Goal: Task Accomplishment & Management: Use online tool/utility

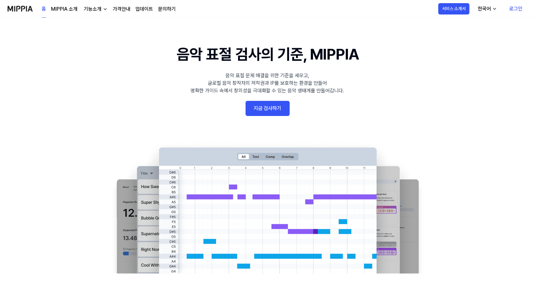
click at [520, 8] on link "로그인" at bounding box center [515, 9] width 23 height 18
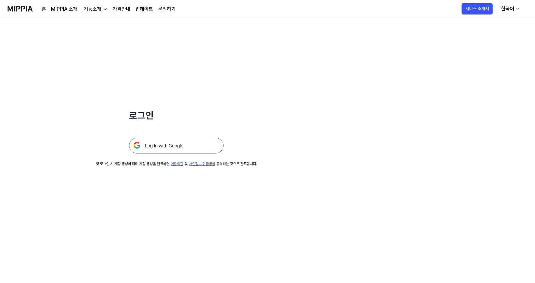
click at [167, 147] on img at bounding box center [176, 146] width 95 height 16
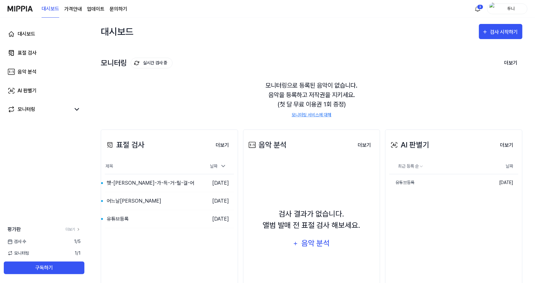
click at [16, 238] on span "검사 수" at bounding box center [17, 241] width 19 height 7
click at [76, 241] on span "1 / 5" at bounding box center [77, 241] width 7 height 7
click at [71, 228] on link "더보기" at bounding box center [73, 230] width 15 height 6
click at [222, 165] on icon at bounding box center [223, 166] width 6 height 6
click at [224, 143] on button "더보기" at bounding box center [222, 145] width 23 height 13
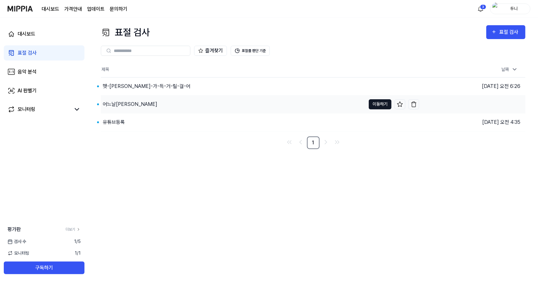
click at [380, 106] on button "이동하기" at bounding box center [380, 104] width 23 height 10
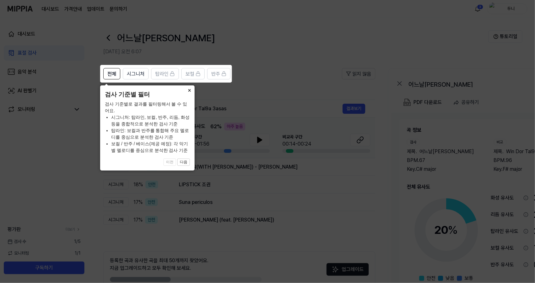
click at [188, 91] on button "×" at bounding box center [190, 89] width 10 height 9
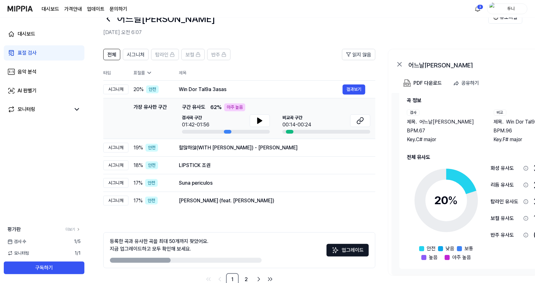
scroll to position [18, 0]
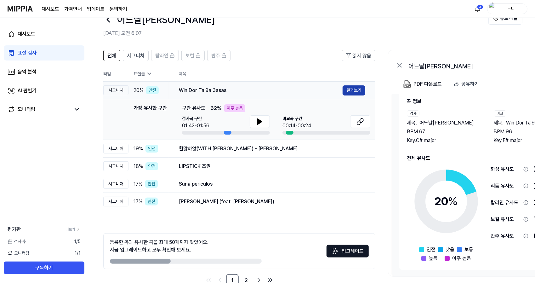
click at [358, 90] on button "결과보기" at bounding box center [354, 90] width 23 height 10
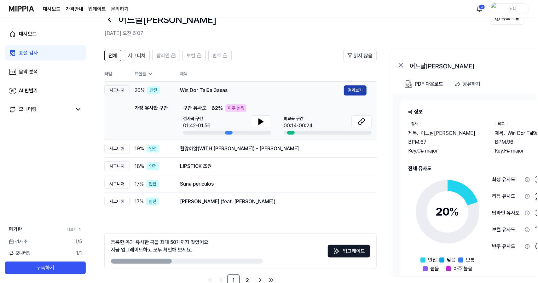
scroll to position [0, 0]
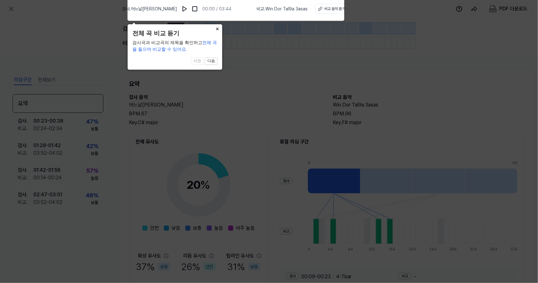
click at [219, 28] on button "×" at bounding box center [217, 28] width 10 height 9
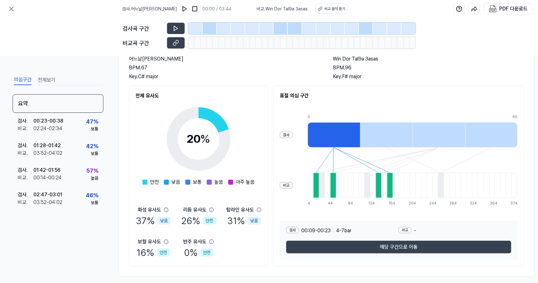
scroll to position [54, 0]
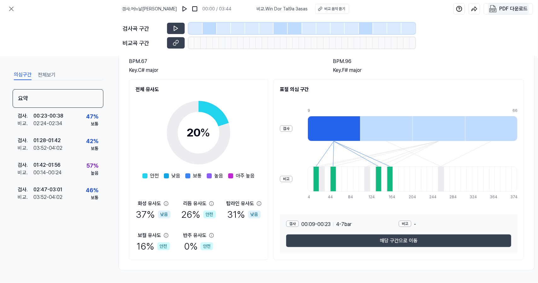
click at [509, 9] on div "PDF 다운로드" at bounding box center [513, 9] width 28 height 8
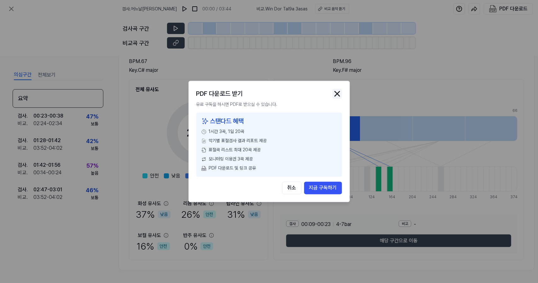
click at [337, 94] on img "button" at bounding box center [336, 93] width 9 height 9
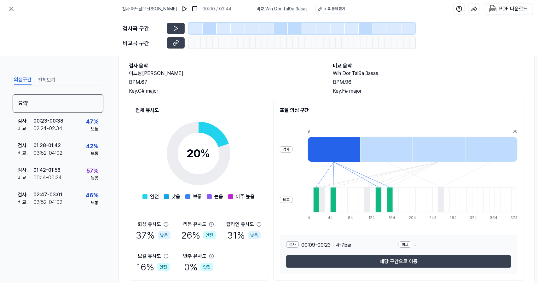
scroll to position [33, 0]
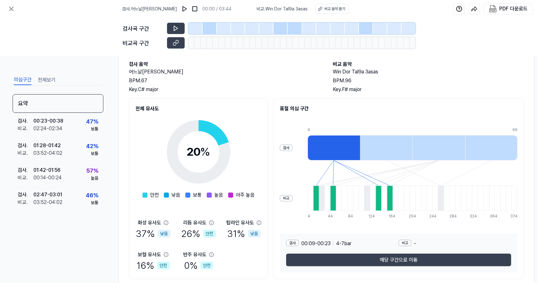
click at [46, 79] on button "전체보기" at bounding box center [47, 80] width 18 height 10
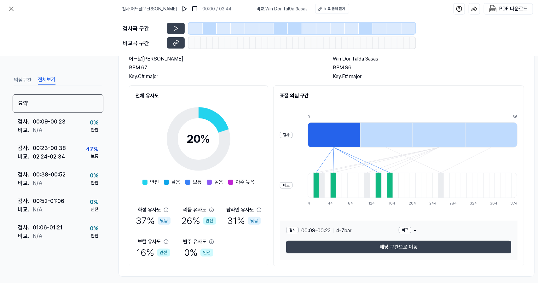
scroll to position [54, 0]
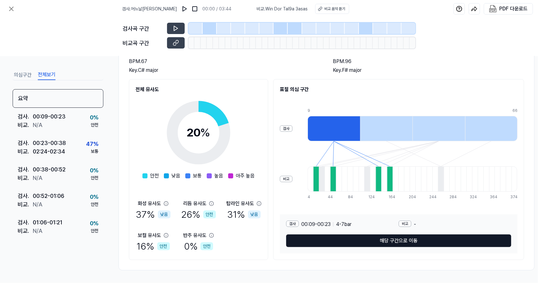
click at [399, 238] on button "해당 구간으로 이동" at bounding box center [398, 240] width 225 height 13
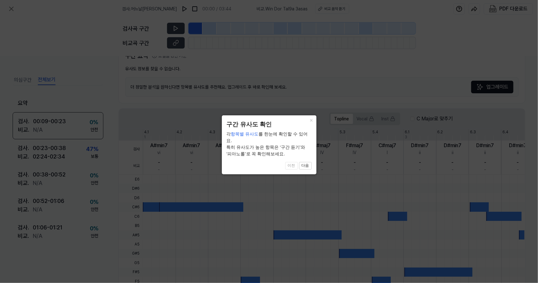
scroll to position [134, 0]
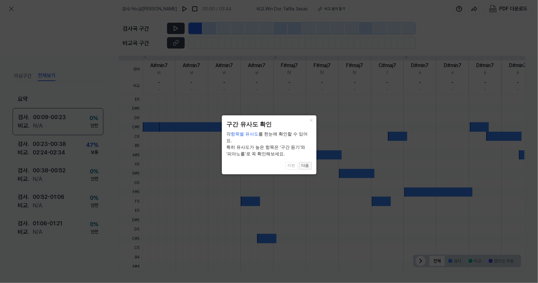
click at [307, 162] on button "다음" at bounding box center [305, 166] width 13 height 8
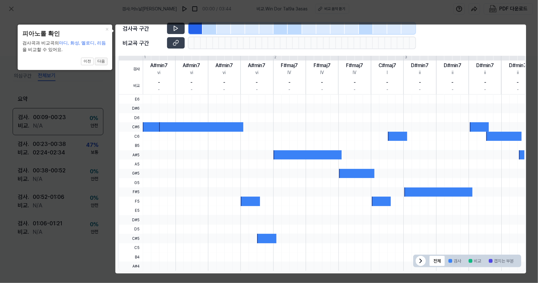
click at [103, 60] on button "다음" at bounding box center [101, 62] width 13 height 8
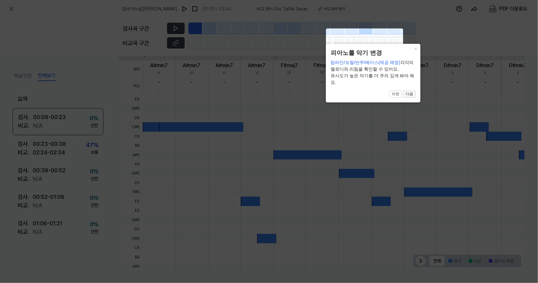
click at [410, 94] on button "다음" at bounding box center [409, 94] width 13 height 8
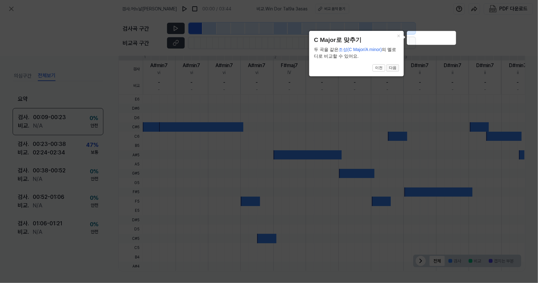
click at [393, 66] on button "다음" at bounding box center [392, 68] width 13 height 8
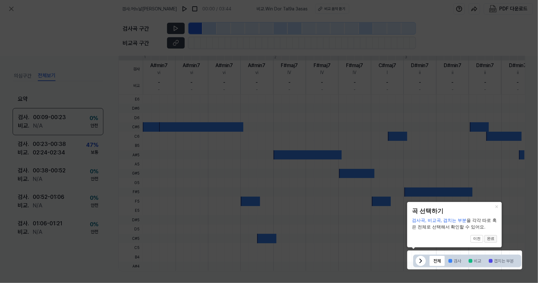
click at [494, 238] on button "완료" at bounding box center [490, 239] width 13 height 8
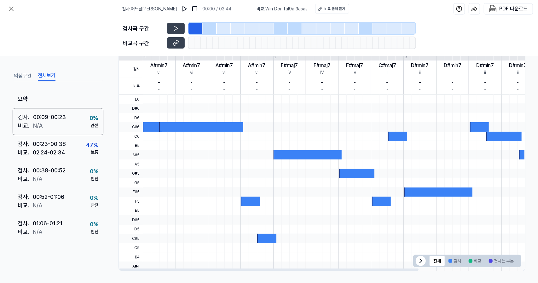
scroll to position [0, 0]
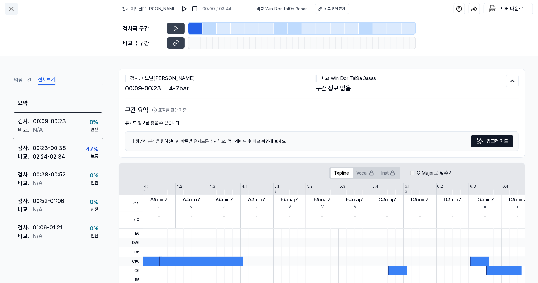
click at [13, 9] on icon at bounding box center [12, 9] width 8 height 8
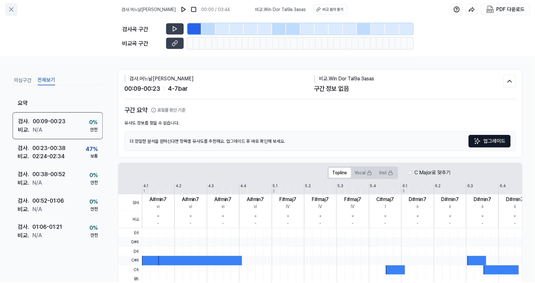
scroll to position [18, 0]
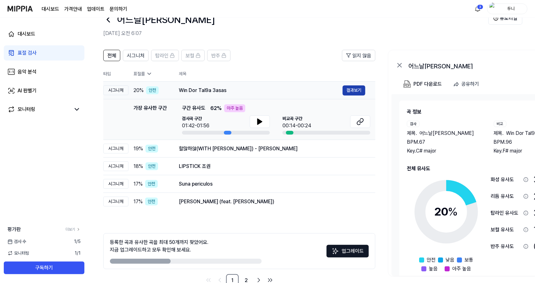
click at [353, 88] on button "결과보기" at bounding box center [354, 90] width 23 height 10
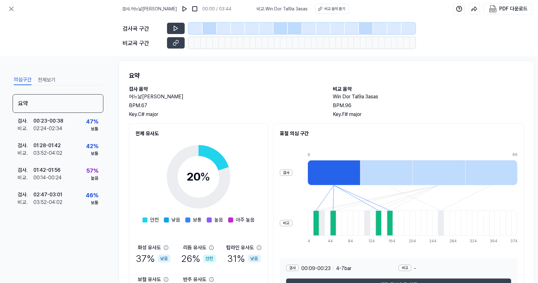
scroll to position [0, 0]
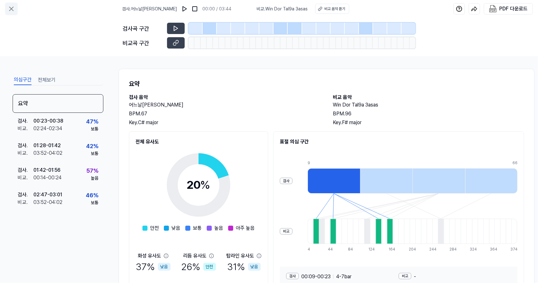
click at [11, 8] on icon at bounding box center [11, 9] width 4 height 4
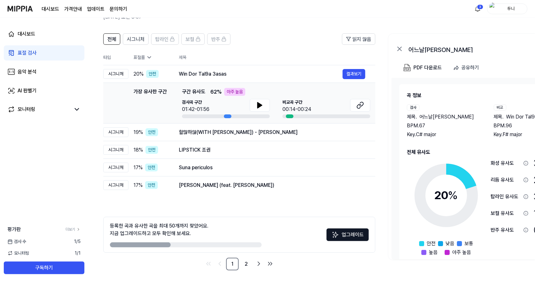
scroll to position [31, 0]
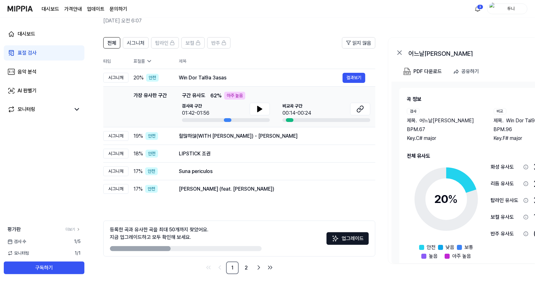
click at [524, 167] on icon at bounding box center [526, 167] width 4 height 4
click at [247, 268] on link "2" at bounding box center [246, 267] width 13 height 13
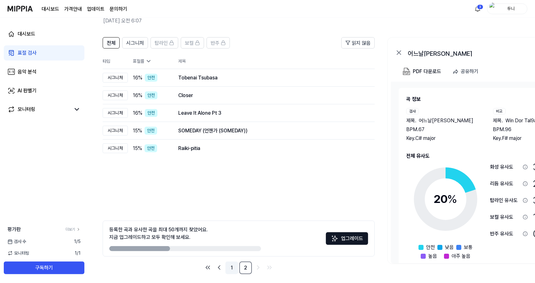
click at [230, 266] on link "1" at bounding box center [232, 267] width 13 height 13
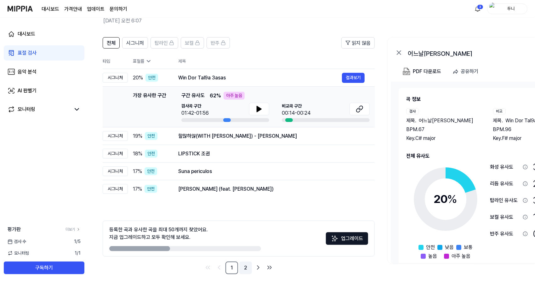
click at [247, 268] on link "2" at bounding box center [245, 267] width 13 height 13
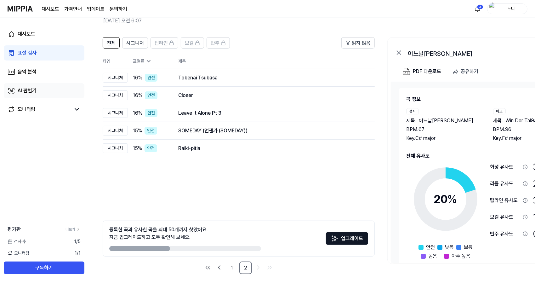
click at [29, 91] on div "AI 판별기" at bounding box center [27, 91] width 19 height 8
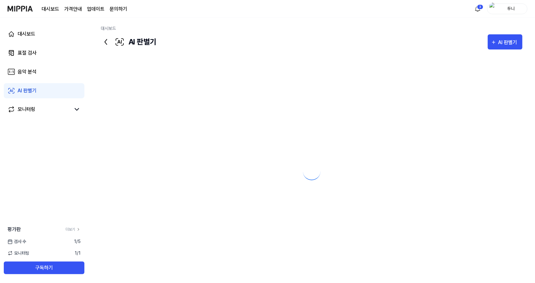
scroll to position [0, 0]
click at [25, 93] on div "AI 판별기" at bounding box center [27, 91] width 19 height 8
click at [25, 70] on div "음악 분석" at bounding box center [27, 72] width 19 height 8
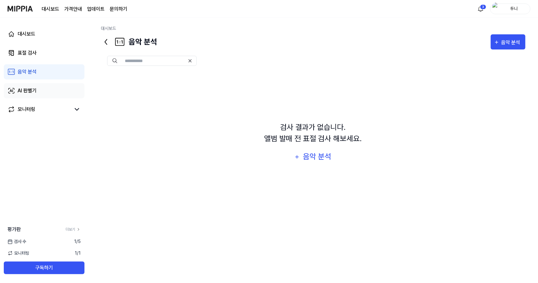
click at [25, 89] on div "AI 판별기" at bounding box center [27, 91] width 19 height 8
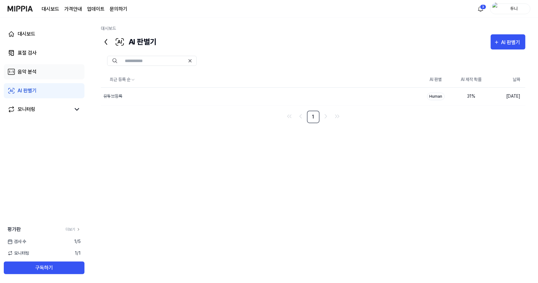
click at [28, 71] on div "음악 분석" at bounding box center [27, 72] width 19 height 8
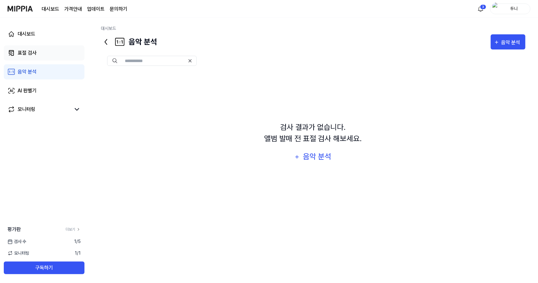
click at [29, 51] on div "표절 검사" at bounding box center [27, 53] width 19 height 8
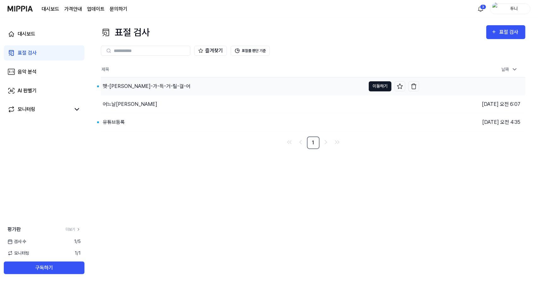
click at [384, 87] on button "이동하기" at bounding box center [380, 86] width 23 height 10
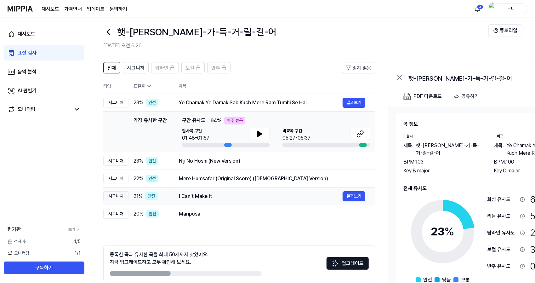
scroll to position [35, 0]
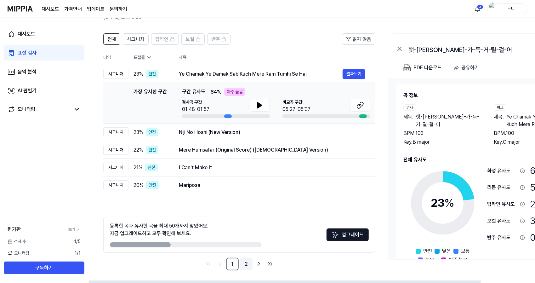
click at [247, 264] on link "2" at bounding box center [246, 264] width 13 height 13
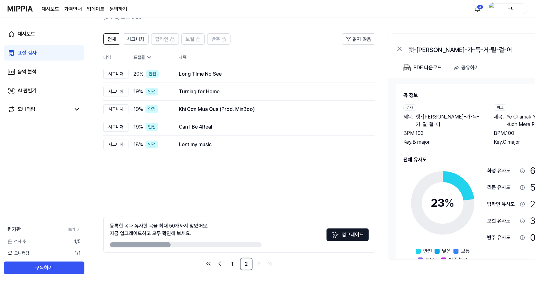
click at [26, 55] on div "표절 검사" at bounding box center [27, 53] width 19 height 8
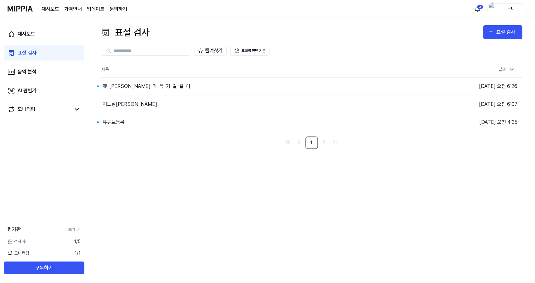
scroll to position [0, 0]
click at [119, 120] on div "유튜브등록" at bounding box center [114, 122] width 22 height 8
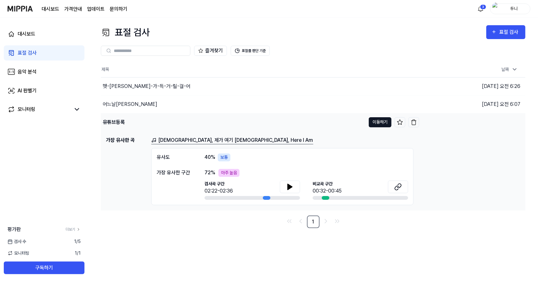
click at [379, 120] on button "이동하기" at bounding box center [380, 122] width 23 height 10
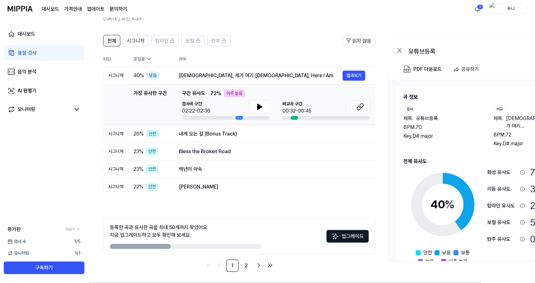
scroll to position [35, 0]
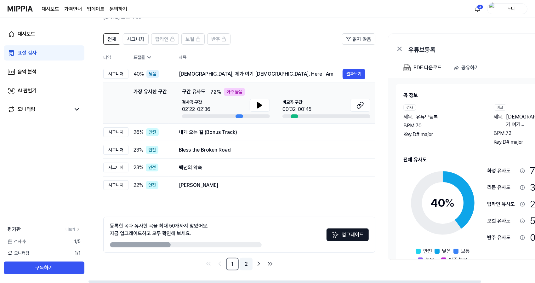
click at [247, 264] on link "2" at bounding box center [246, 264] width 13 height 13
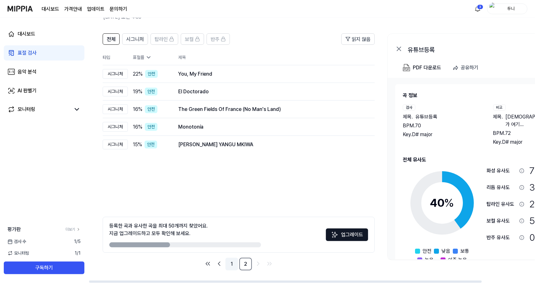
click at [231, 264] on link "1" at bounding box center [232, 264] width 13 height 13
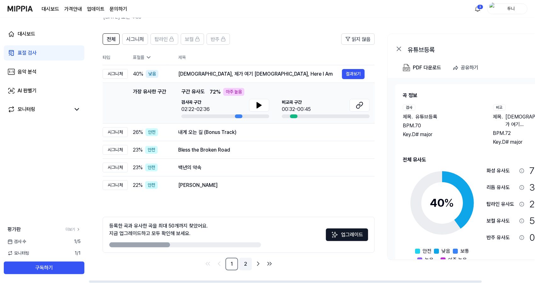
click at [244, 263] on link "2" at bounding box center [245, 264] width 13 height 13
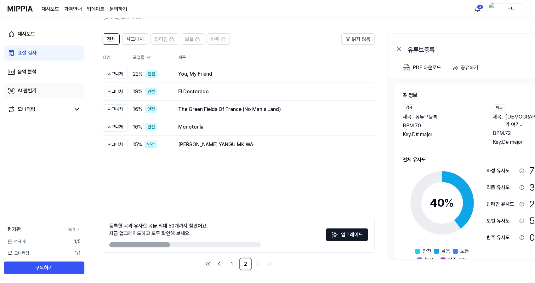
click at [26, 89] on div "AI 판별기" at bounding box center [27, 91] width 19 height 8
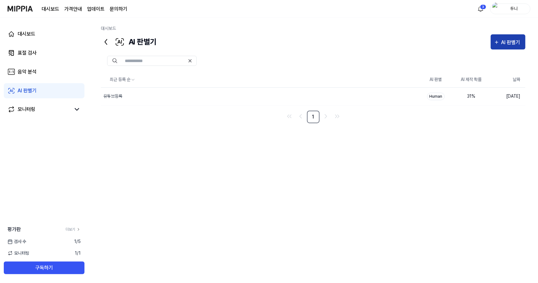
click at [508, 42] on div "AI 판별기" at bounding box center [511, 42] width 21 height 8
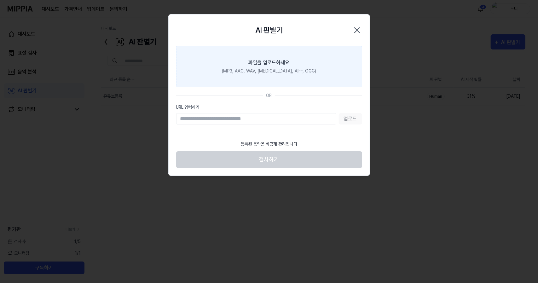
click at [253, 66] on div "파일을 업로드하세요" at bounding box center [269, 63] width 41 height 8
click at [0, 0] on input "파일을 업로드하세요 (MP3, AAC, WAV, [MEDICAL_DATA], AIFF, OGG)" at bounding box center [0, 0] width 0 height 0
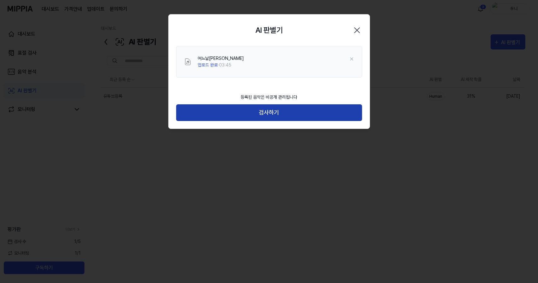
click at [261, 114] on button "검사하기" at bounding box center [269, 112] width 186 height 17
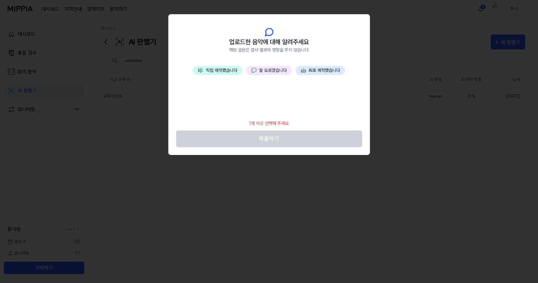
click at [235, 66] on button "🎼 직접 제작했습니다" at bounding box center [217, 70] width 49 height 9
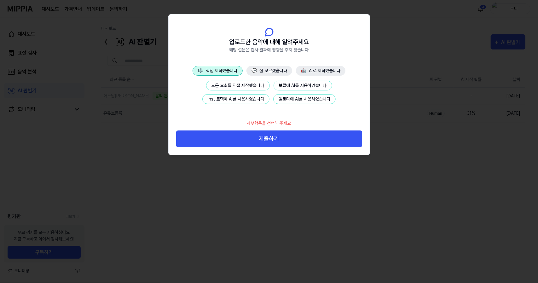
click at [261, 70] on button "💬 잘 모르겠습니다" at bounding box center [269, 71] width 46 height 10
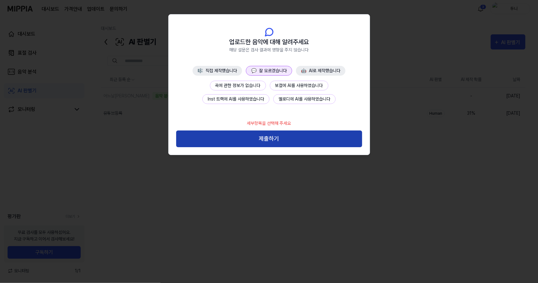
click at [275, 142] on button "제출하기" at bounding box center [269, 138] width 186 height 17
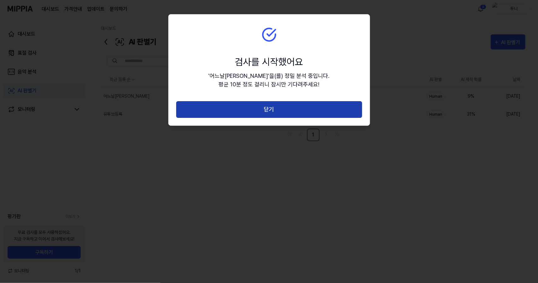
click at [255, 112] on button "닫기" at bounding box center [269, 109] width 186 height 17
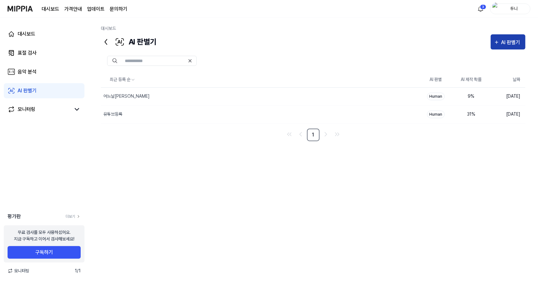
click at [507, 38] on div "AI 판별기" at bounding box center [511, 42] width 21 height 8
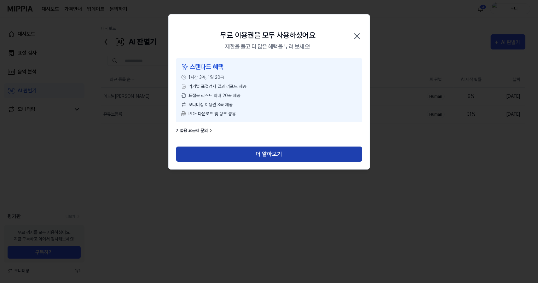
click at [274, 156] on button "더 알아보기" at bounding box center [269, 153] width 186 height 15
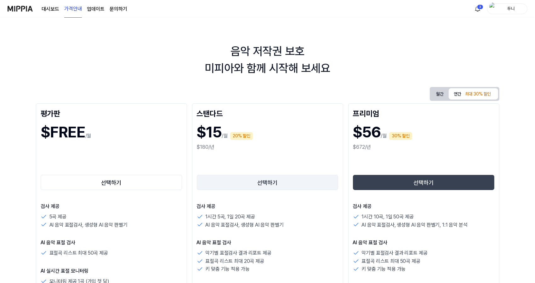
click at [234, 181] on button "선택하기" at bounding box center [268, 182] width 142 height 15
click at [234, 135] on div "20% 할인" at bounding box center [241, 136] width 23 height 8
click at [435, 93] on button "월간" at bounding box center [440, 94] width 18 height 12
click at [483, 94] on div "최대 30% 할인" at bounding box center [478, 93] width 30 height 9
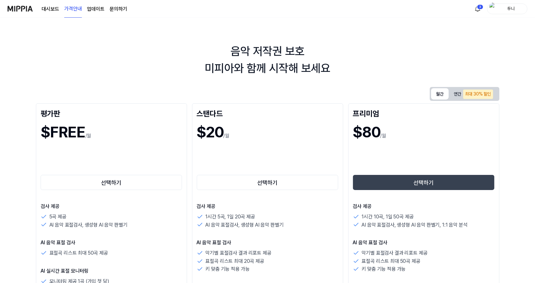
click at [437, 96] on button "월간" at bounding box center [440, 93] width 18 height 11
click at [255, 184] on button "선택하기" at bounding box center [268, 182] width 142 height 15
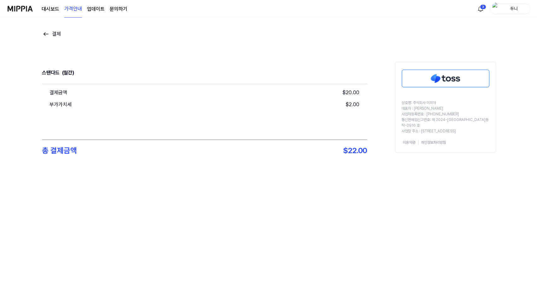
click at [439, 78] on img at bounding box center [445, 78] width 87 height 17
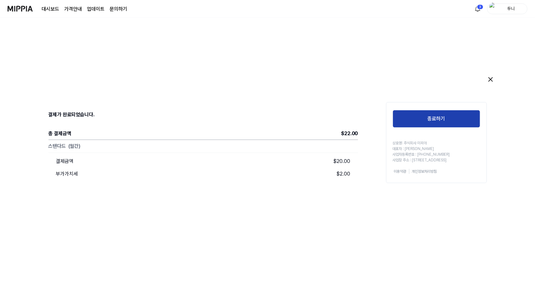
click at [433, 118] on button "종료하기" at bounding box center [437, 119] width 88 height 18
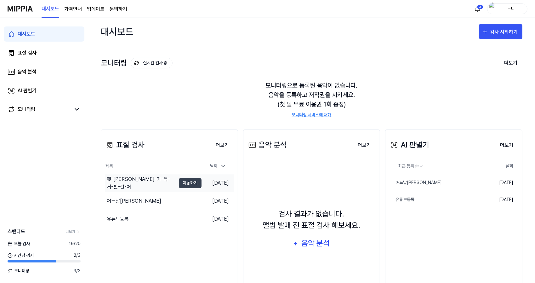
click at [142, 182] on div "햇-[PERSON_NAME]-가-득-거-릴-걸-어" at bounding box center [141, 182] width 69 height 15
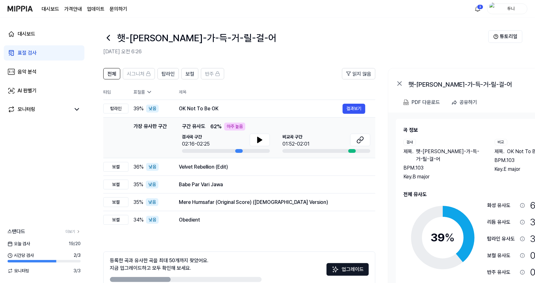
scroll to position [35, 0]
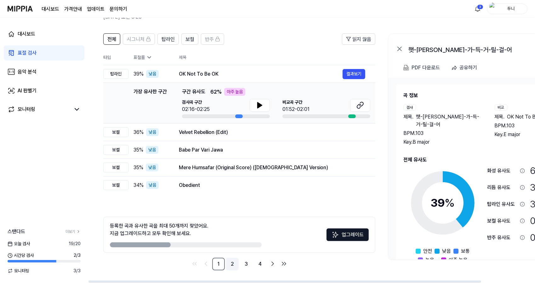
click at [231, 265] on link "2" at bounding box center [232, 264] width 13 height 13
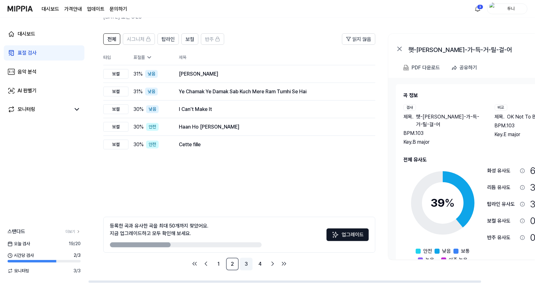
click at [247, 263] on link "3" at bounding box center [246, 264] width 13 height 13
click at [260, 264] on link "4" at bounding box center [260, 264] width 13 height 13
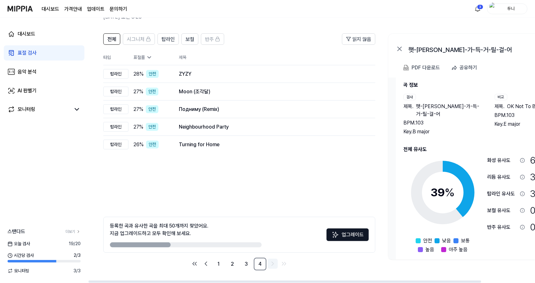
click at [272, 262] on icon "Go to next page" at bounding box center [273, 264] width 8 height 8
click at [273, 262] on icon "Go to next page" at bounding box center [273, 264] width 2 height 4
click at [233, 265] on link "2" at bounding box center [232, 264] width 13 height 13
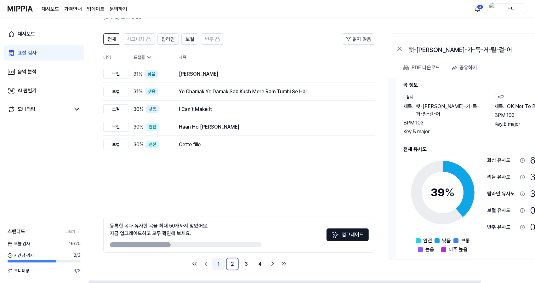
click at [217, 266] on link "1" at bounding box center [218, 264] width 13 height 13
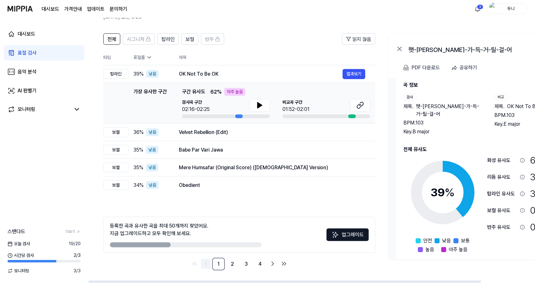
click at [210, 266] on link "Go to previous page" at bounding box center [206, 264] width 10 height 10
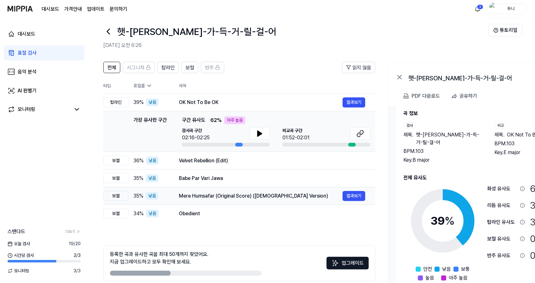
scroll to position [0, 0]
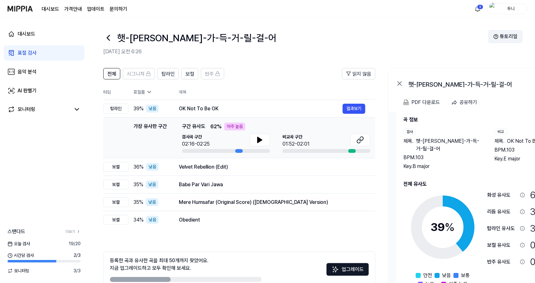
click at [498, 39] on button "튜토리얼" at bounding box center [506, 36] width 34 height 13
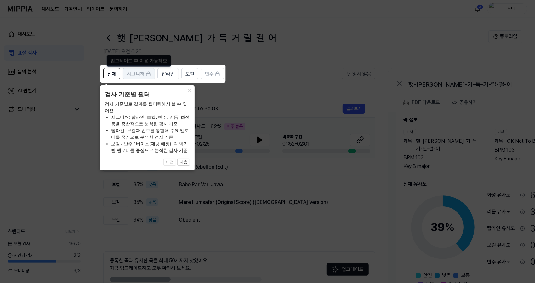
click at [134, 72] on span "시그니처" at bounding box center [136, 74] width 18 height 8
click at [190, 74] on span "보컬" at bounding box center [190, 74] width 9 height 8
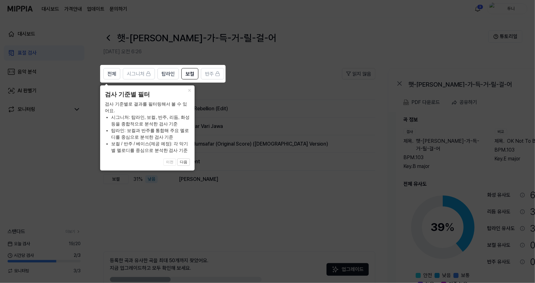
click at [305, 102] on icon at bounding box center [269, 141] width 538 height 283
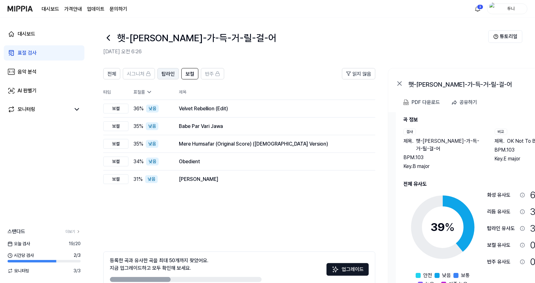
click at [167, 73] on span "탑라인" at bounding box center [168, 74] width 13 height 8
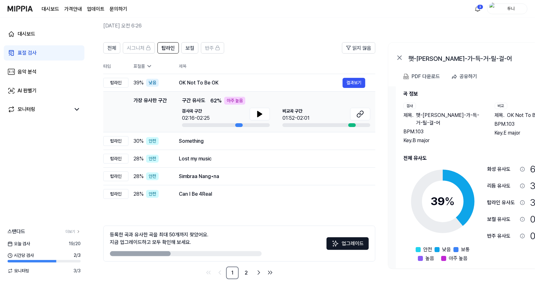
scroll to position [35, 0]
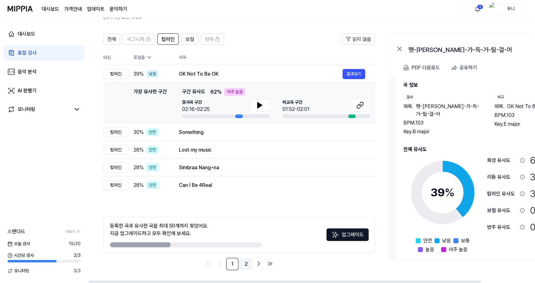
click at [244, 262] on link "2" at bounding box center [246, 264] width 13 height 13
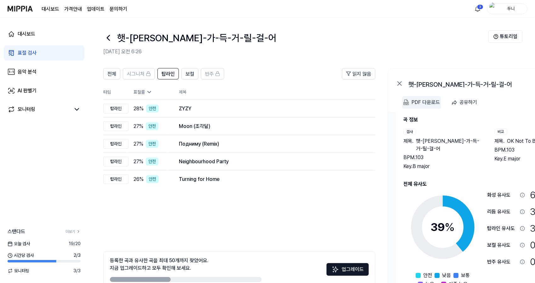
scroll to position [0, 0]
click at [427, 101] on div "PDF 다운로드" at bounding box center [425, 102] width 28 height 8
click at [14, 272] on span "모니터링" at bounding box center [19, 270] width 22 height 7
click at [79, 272] on span "3 / 3" at bounding box center [76, 270] width 7 height 7
click at [14, 271] on span "모니터링" at bounding box center [19, 270] width 22 height 7
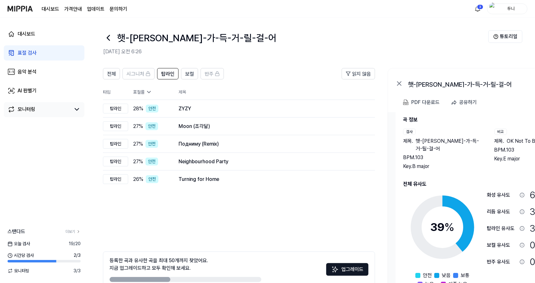
click at [29, 111] on div "모니터링" at bounding box center [27, 110] width 18 height 8
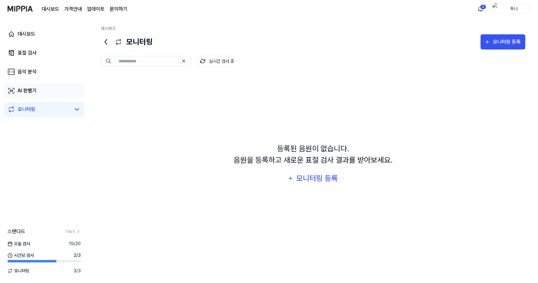
click at [29, 89] on div "AI 판별기" at bounding box center [27, 91] width 19 height 8
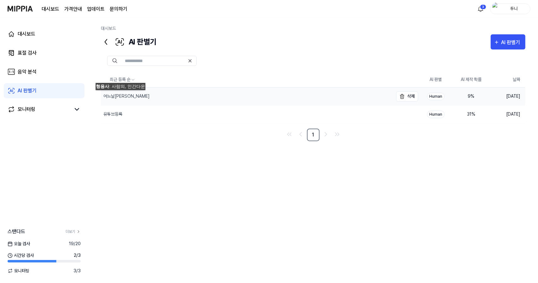
click at [121, 96] on div "어느날[PERSON_NAME]" at bounding box center [126, 96] width 46 height 7
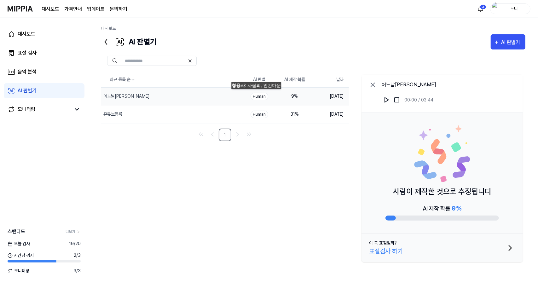
click at [257, 95] on div "Human" at bounding box center [259, 97] width 18 height 8
click at [260, 96] on div "Human" at bounding box center [259, 97] width 18 height 8
click at [117, 115] on div "유튜브등록" at bounding box center [112, 114] width 19 height 7
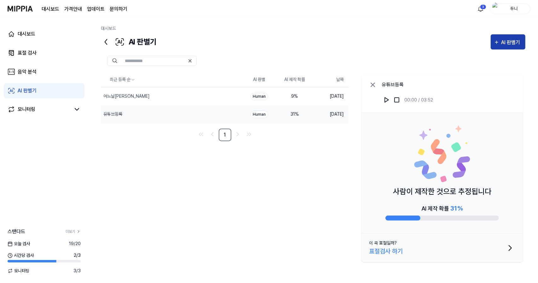
click at [507, 42] on div "AI 판별기" at bounding box center [511, 42] width 21 height 8
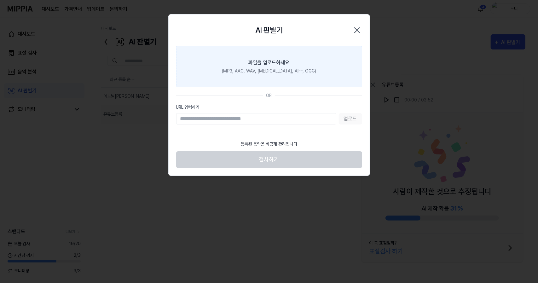
click at [257, 61] on div "파일을 업로드하세요" at bounding box center [269, 63] width 41 height 8
click at [0, 0] on input "파일을 업로드하세요 (MP3, AAC, WAV, [MEDICAL_DATA], AIFF, OGG)" at bounding box center [0, 0] width 0 height 0
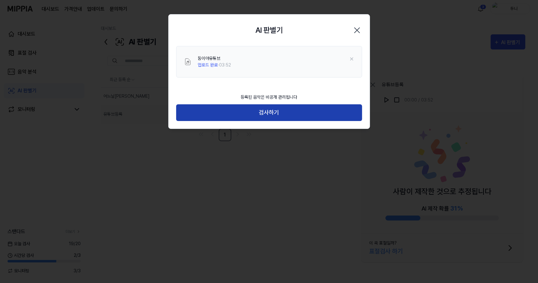
click at [282, 115] on button "검사하기" at bounding box center [269, 112] width 186 height 17
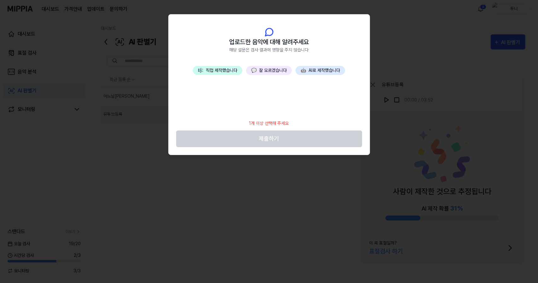
click at [273, 69] on button "💬 잘 모르겠습니다" at bounding box center [269, 70] width 46 height 9
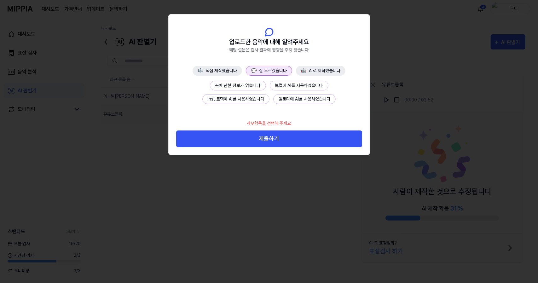
click at [267, 137] on button "제출하기" at bounding box center [269, 138] width 186 height 17
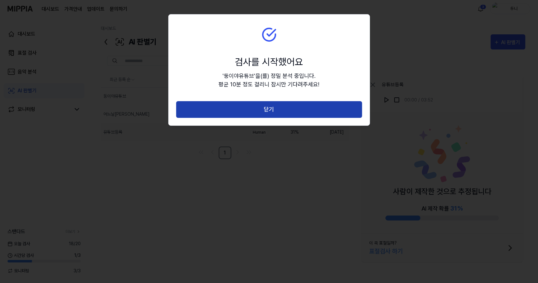
click at [290, 110] on button "닫기" at bounding box center [269, 109] width 186 height 17
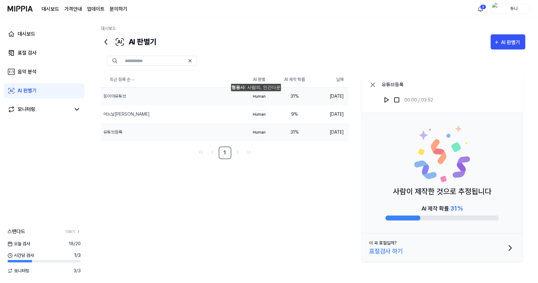
click at [256, 97] on div "Human" at bounding box center [259, 97] width 18 height 8
click at [389, 251] on div "표절검사 하기" at bounding box center [386, 250] width 34 height 9
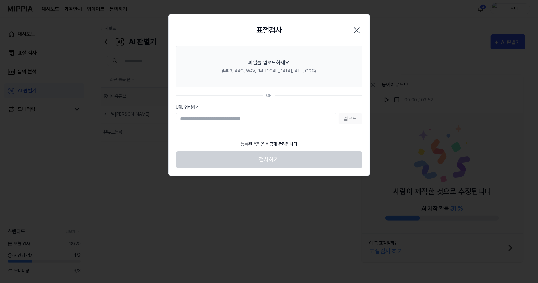
click at [357, 28] on icon "button" at bounding box center [357, 30] width 10 height 10
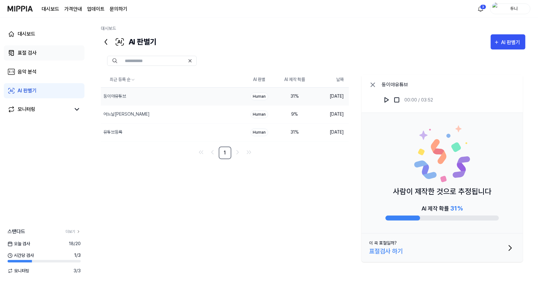
click at [17, 53] on link "표절 검사" at bounding box center [44, 52] width 81 height 15
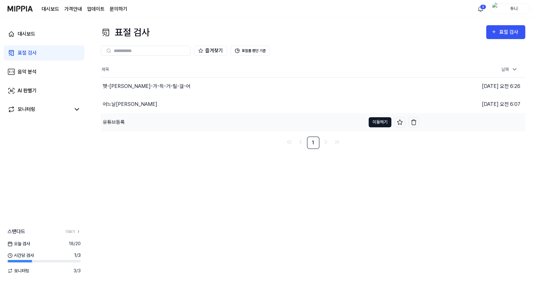
click at [382, 122] on button "이동하기" at bounding box center [380, 122] width 23 height 10
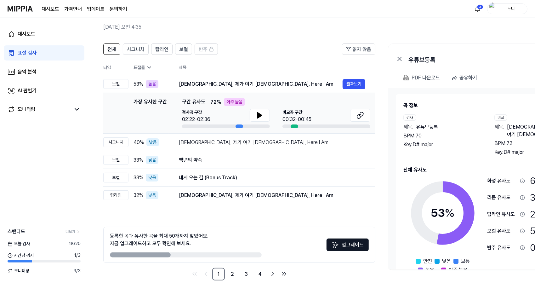
scroll to position [35, 0]
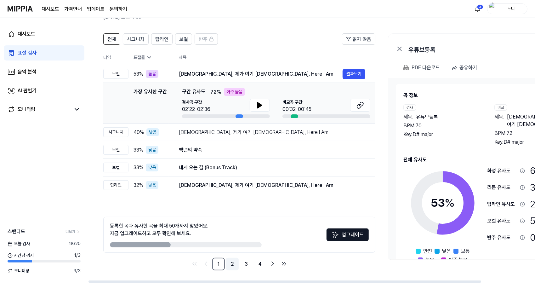
click at [236, 263] on link "2" at bounding box center [232, 264] width 13 height 13
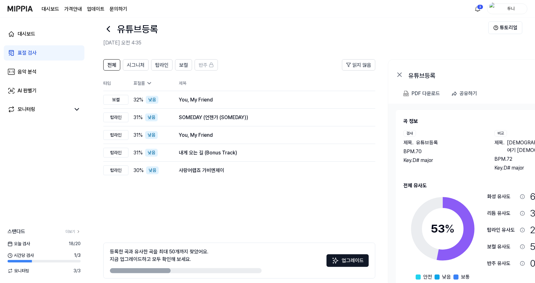
scroll to position [0, 0]
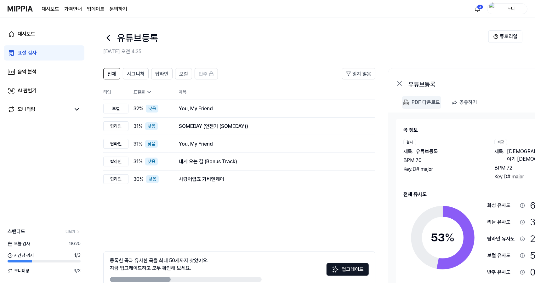
click at [419, 102] on div "PDF 다운로드" at bounding box center [426, 102] width 28 height 8
click at [78, 107] on icon at bounding box center [77, 110] width 8 height 8
click at [24, 89] on div "AI 판별기" at bounding box center [27, 91] width 19 height 8
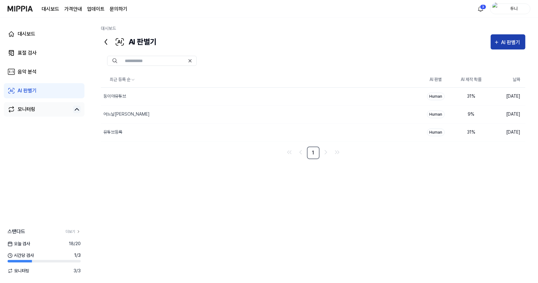
click at [508, 39] on div "AI 판별기" at bounding box center [511, 42] width 21 height 8
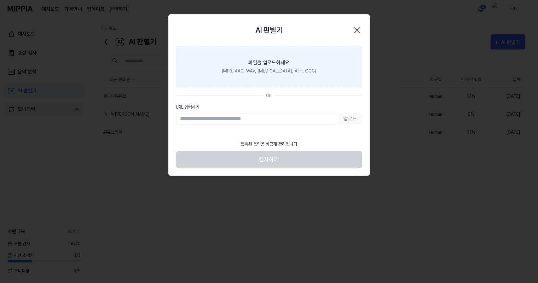
click at [268, 62] on div "파일을 업로드하세요" at bounding box center [269, 63] width 41 height 8
click at [0, 0] on input "파일을 업로드하세요 (MP3, AAC, WAV, [MEDICAL_DATA], AIFF, OGG)" at bounding box center [0, 0] width 0 height 0
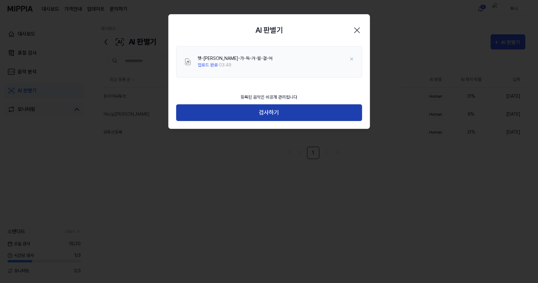
click at [275, 114] on button "검사하기" at bounding box center [269, 112] width 186 height 17
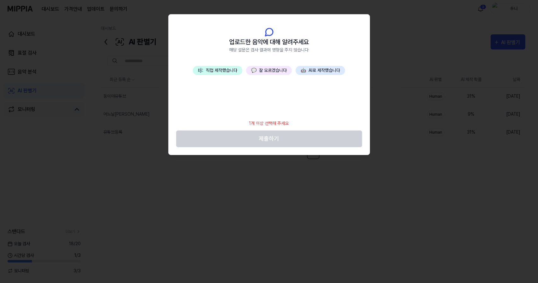
click at [267, 71] on button "💬 잘 모르겠습니다" at bounding box center [269, 70] width 46 height 9
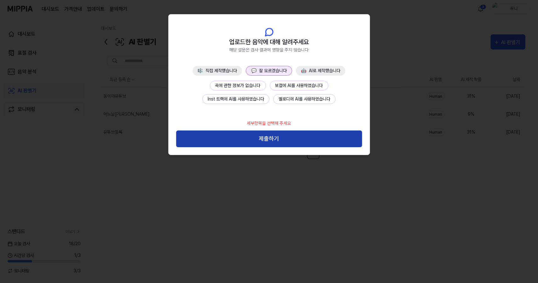
click at [275, 140] on button "제출하기" at bounding box center [269, 138] width 186 height 17
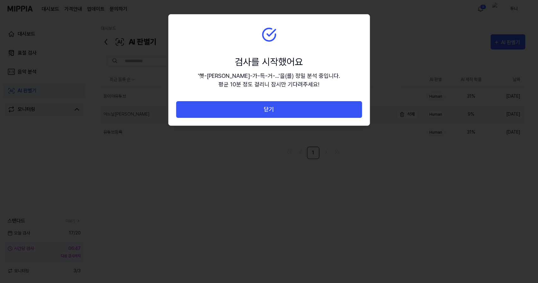
click at [270, 111] on button "닫기" at bounding box center [269, 109] width 186 height 17
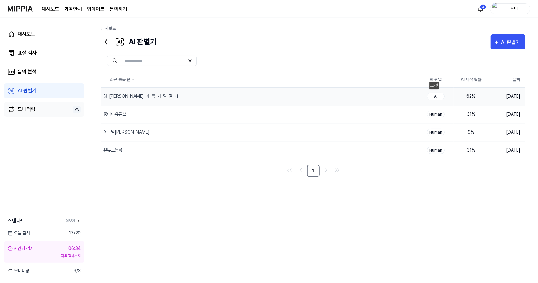
click at [436, 95] on div "AI" at bounding box center [436, 97] width 18 height 8
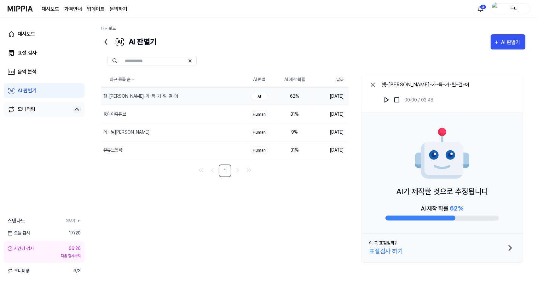
click at [510, 247] on icon "button" at bounding box center [510, 248] width 10 height 10
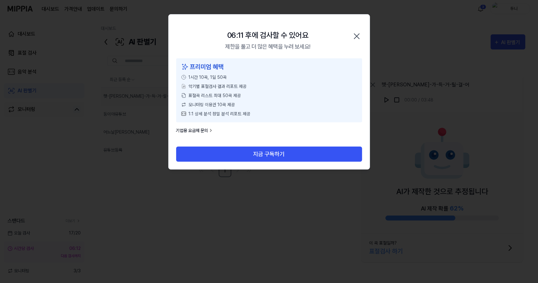
click at [359, 36] on icon "button" at bounding box center [357, 36] width 10 height 10
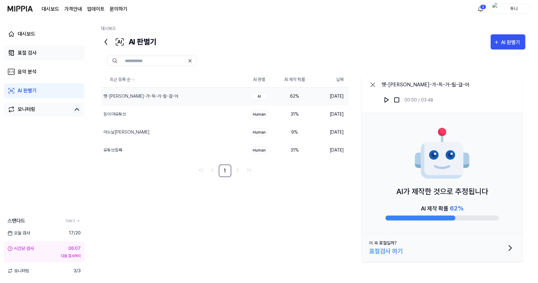
click at [26, 57] on link "표절 검사" at bounding box center [44, 52] width 81 height 15
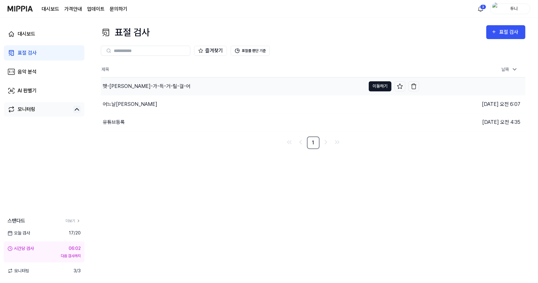
click at [380, 86] on button "이동하기" at bounding box center [380, 86] width 23 height 10
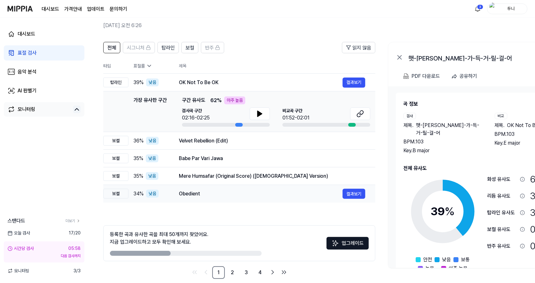
scroll to position [35, 0]
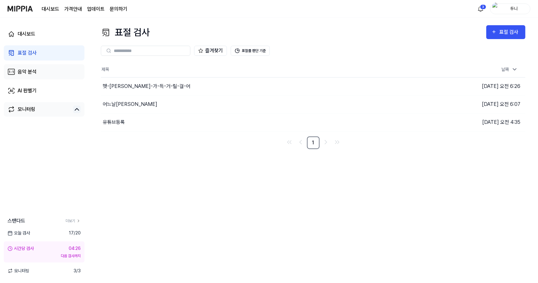
click at [28, 70] on div "음악 분석" at bounding box center [27, 72] width 19 height 8
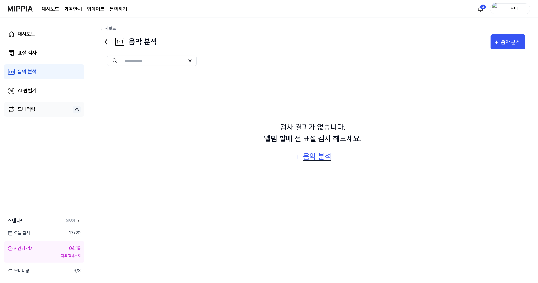
click at [319, 154] on div "음악 분석" at bounding box center [317, 157] width 30 height 12
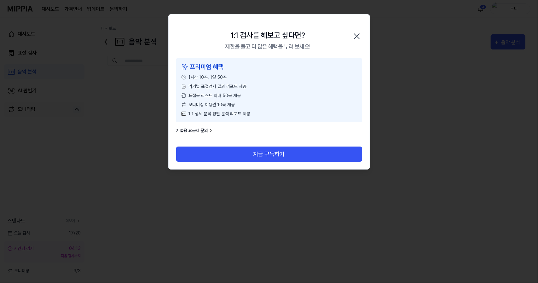
click at [357, 37] on icon "button" at bounding box center [357, 36] width 10 height 10
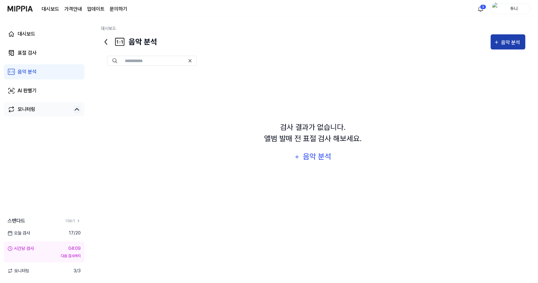
click at [498, 40] on icon "button" at bounding box center [497, 42] width 6 height 8
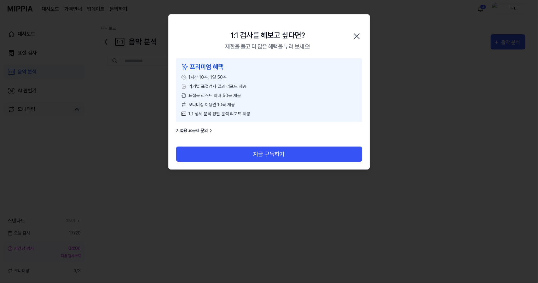
click at [357, 34] on icon "button" at bounding box center [357, 36] width 10 height 10
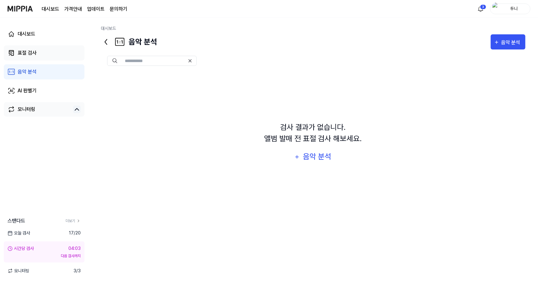
click at [16, 50] on link "표절 검사" at bounding box center [44, 52] width 81 height 15
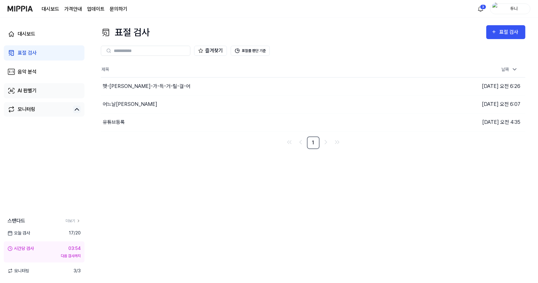
click at [22, 90] on div "AI 판별기" at bounding box center [27, 91] width 19 height 8
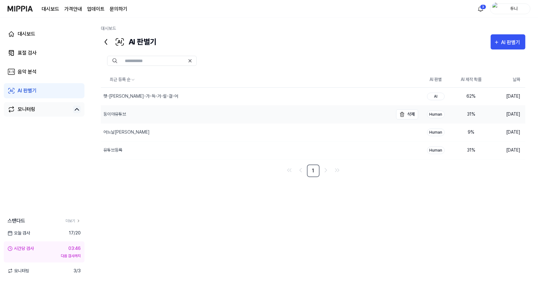
click at [116, 111] on div "둥이야유튜브" at bounding box center [114, 114] width 23 height 7
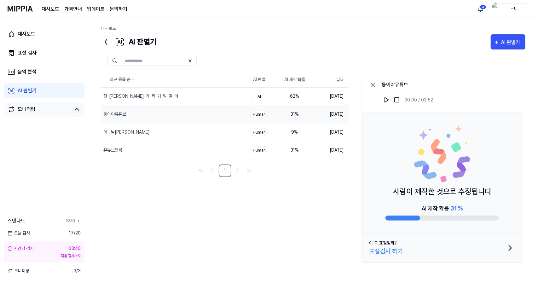
click at [508, 247] on icon "button" at bounding box center [510, 248] width 10 height 10
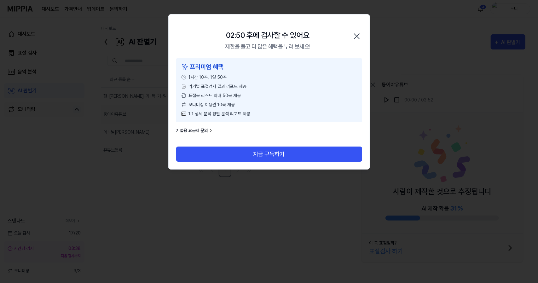
click at [359, 36] on icon "button" at bounding box center [357, 36] width 10 height 10
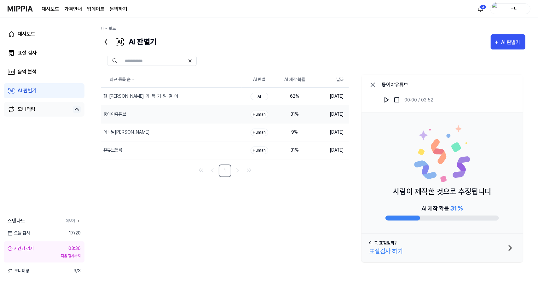
click at [508, 249] on icon "button" at bounding box center [510, 248] width 10 height 10
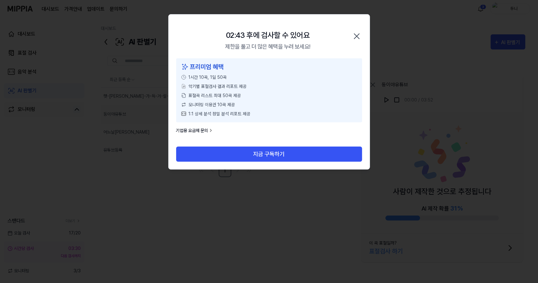
click at [356, 34] on icon "button" at bounding box center [357, 36] width 10 height 10
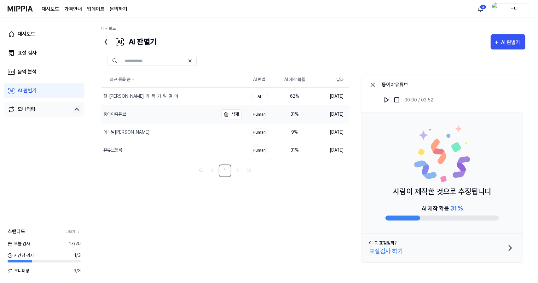
click at [117, 112] on div "둥이야유튜브" at bounding box center [114, 114] width 23 height 7
click at [384, 250] on div "표절검사 하기" at bounding box center [386, 250] width 34 height 9
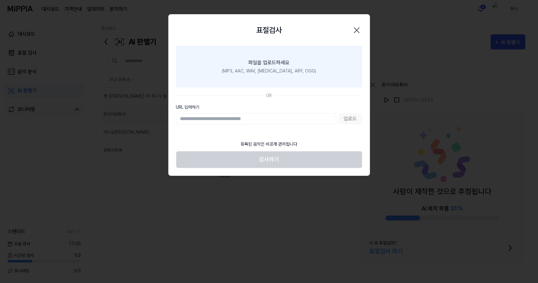
click at [272, 65] on div "파일을 업로드하세요" at bounding box center [269, 63] width 41 height 8
click at [0, 0] on input "파일을 업로드하세요 (MP3, AAC, WAV, [MEDICAL_DATA], AIFF, OGG)" at bounding box center [0, 0] width 0 height 0
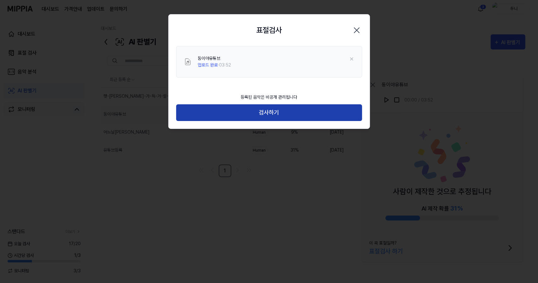
click at [273, 113] on button "검사하기" at bounding box center [269, 112] width 186 height 17
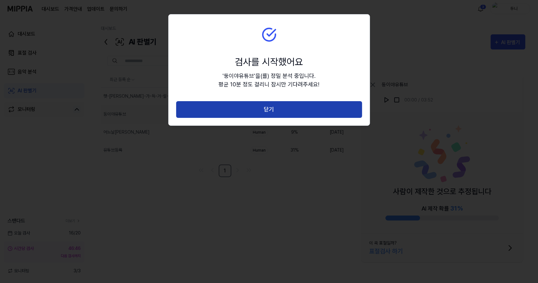
click at [273, 106] on button "닫기" at bounding box center [269, 109] width 186 height 17
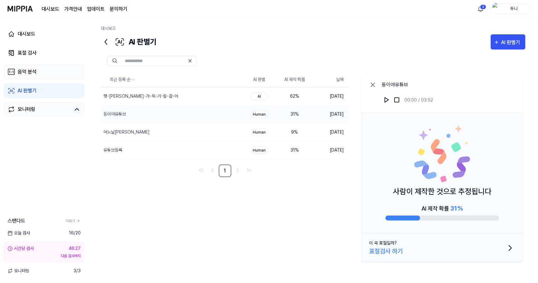
click at [27, 72] on div "음악 분석" at bounding box center [27, 72] width 19 height 8
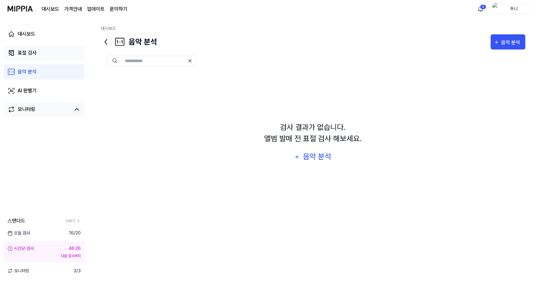
click at [30, 50] on div "표절 검사" at bounding box center [27, 53] width 19 height 8
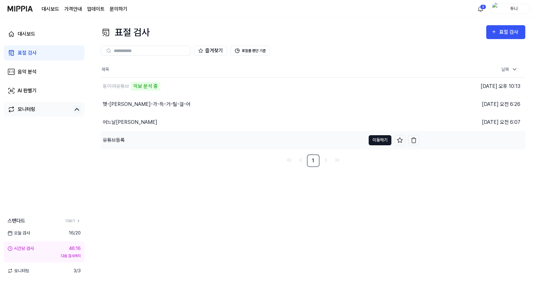
click at [378, 140] on button "이동하기" at bounding box center [380, 140] width 23 height 10
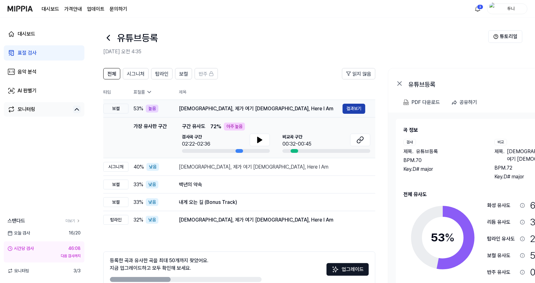
click at [353, 109] on button "결과보기" at bounding box center [354, 109] width 23 height 10
click at [429, 102] on div "PDF 다운로드" at bounding box center [426, 102] width 28 height 8
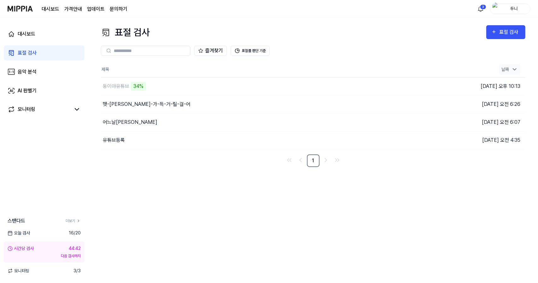
click at [512, 68] on icon at bounding box center [514, 69] width 6 height 6
click at [31, 92] on div "AI 판별기" at bounding box center [27, 91] width 19 height 8
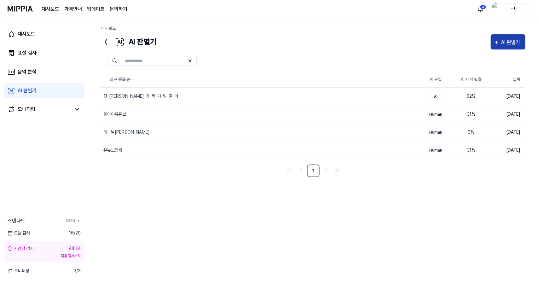
click at [504, 38] on div "AI 판별기" at bounding box center [511, 42] width 21 height 8
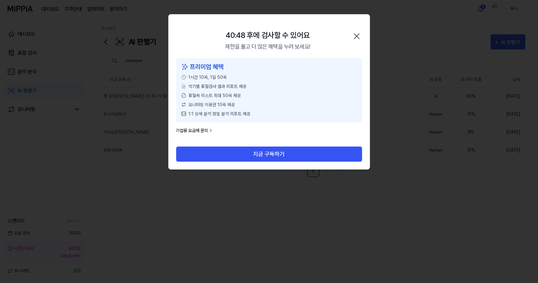
click at [358, 34] on icon "button" at bounding box center [356, 36] width 5 height 5
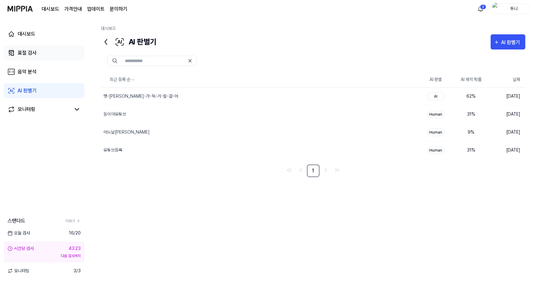
click at [28, 47] on link "표절 검사" at bounding box center [44, 52] width 81 height 15
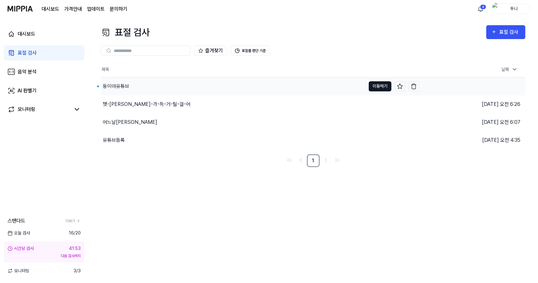
click at [381, 87] on button "이동하기" at bounding box center [380, 86] width 23 height 10
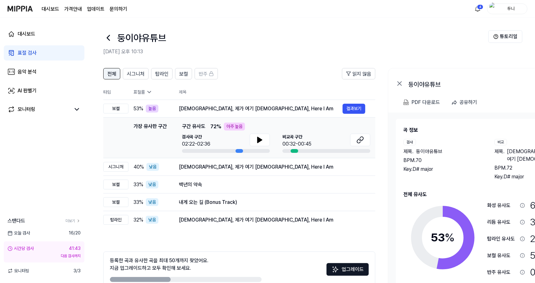
click at [108, 75] on span "전체" at bounding box center [111, 74] width 9 height 8
click at [354, 110] on button "결과보기" at bounding box center [354, 109] width 23 height 10
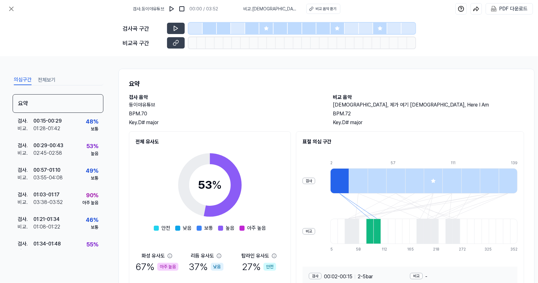
scroll to position [54, 0]
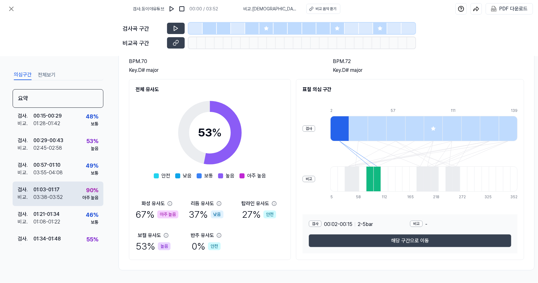
click at [89, 191] on div "90 %" at bounding box center [92, 190] width 12 height 9
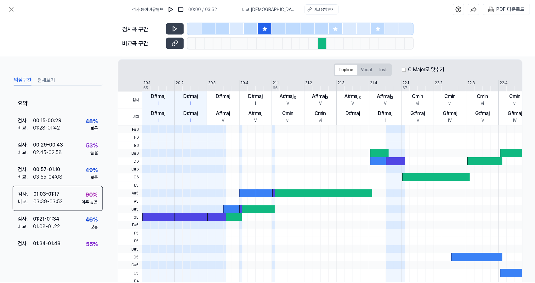
scroll to position [94, 0]
click at [504, 7] on div "PDF 다운로드" at bounding box center [513, 9] width 28 height 8
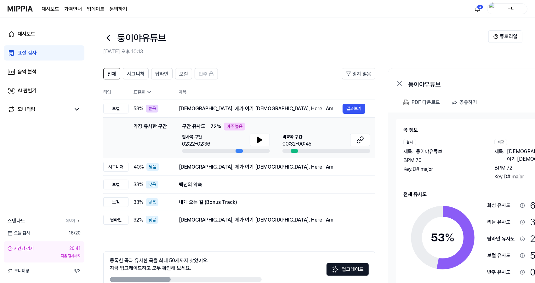
click at [143, 80] on header "전체 시그니처 탑라인 보컬 반주 읽지 않음" at bounding box center [239, 76] width 272 height 16
click at [136, 76] on span "시그니처" at bounding box center [136, 74] width 18 height 8
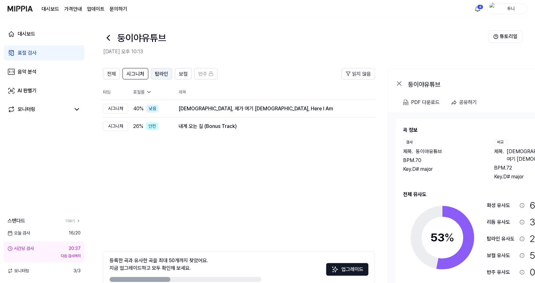
click at [160, 73] on span "탑라인" at bounding box center [161, 74] width 13 height 8
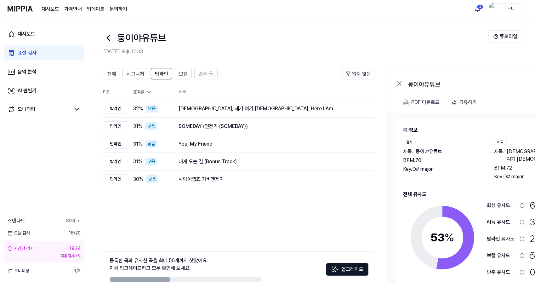
click at [72, 221] on link "더보기" at bounding box center [73, 221] width 15 height 6
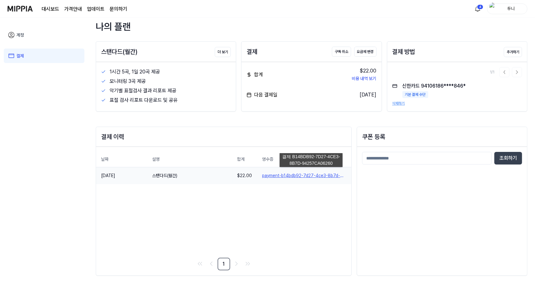
click at [311, 173] on link "payment-b14bdb92-7d27-4ce3-8b7d-94257ca06260" at bounding box center [304, 175] width 84 height 7
click at [26, 6] on img at bounding box center [20, 8] width 25 height 17
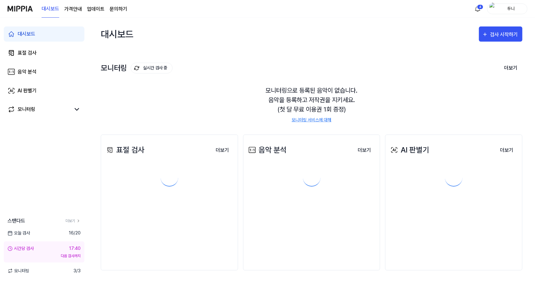
scroll to position [0, 0]
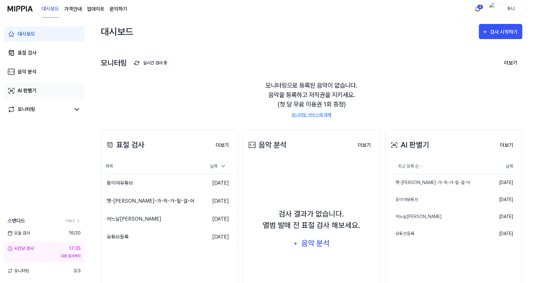
click at [27, 89] on div "AI 판별기" at bounding box center [27, 91] width 19 height 8
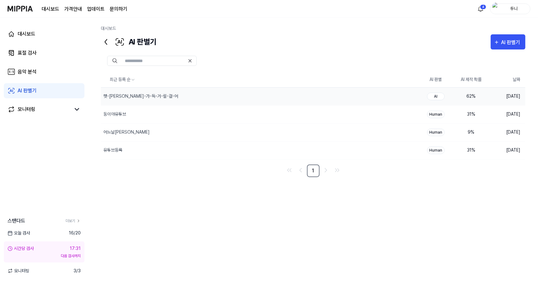
click at [436, 95] on div "AI" at bounding box center [436, 97] width 18 height 8
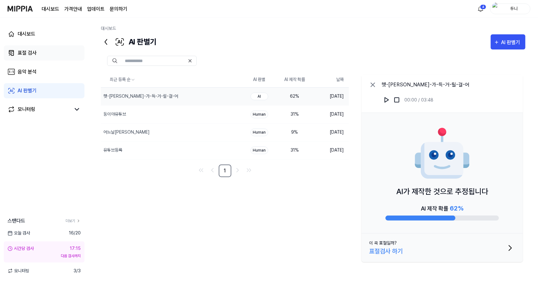
click at [31, 53] on div "표절 검사" at bounding box center [27, 53] width 19 height 8
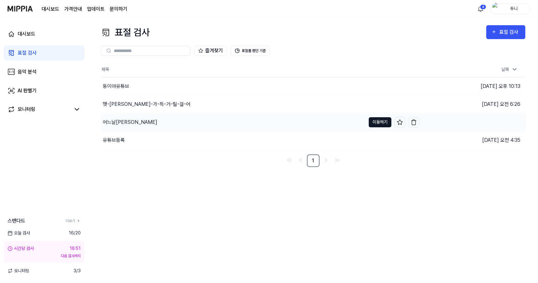
click at [379, 120] on button "이동하기" at bounding box center [380, 122] width 23 height 10
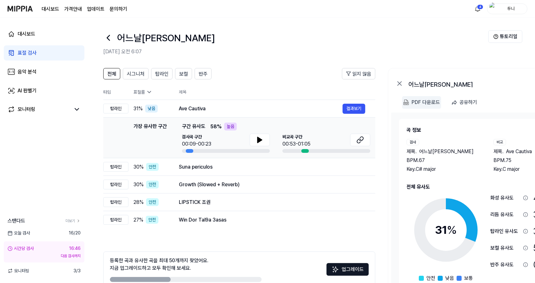
click at [421, 100] on div "PDF 다운로드" at bounding box center [426, 102] width 28 height 8
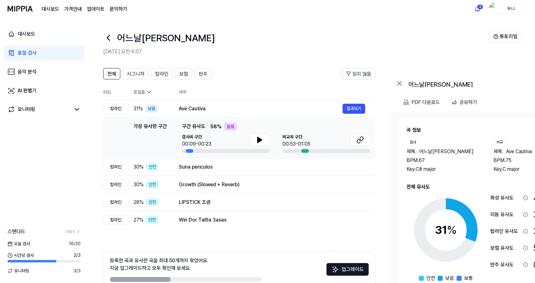
click at [77, 243] on span "16 / 20" at bounding box center [75, 243] width 12 height 7
click at [71, 229] on link "더보기" at bounding box center [73, 232] width 15 height 6
click at [23, 92] on div "AI 판별기" at bounding box center [27, 91] width 19 height 8
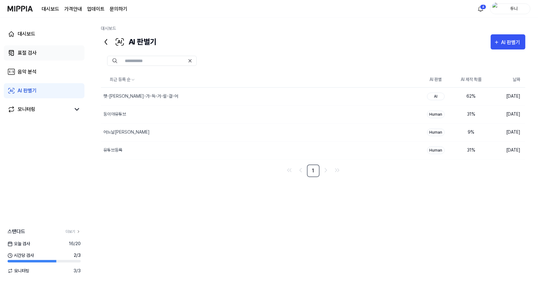
click at [23, 54] on div "표절 검사" at bounding box center [27, 53] width 19 height 8
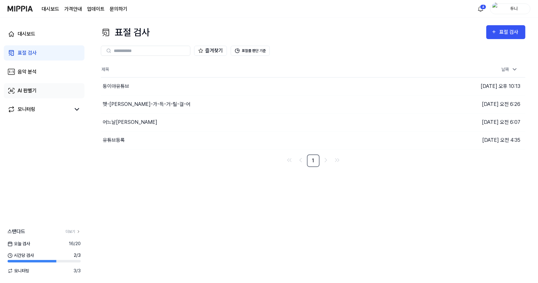
click at [29, 91] on div "AI 판별기" at bounding box center [27, 91] width 19 height 8
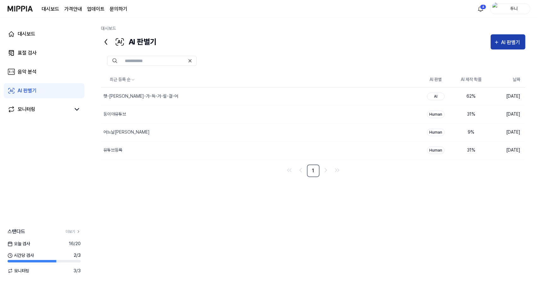
click at [503, 41] on div "AI 판별기" at bounding box center [511, 42] width 21 height 8
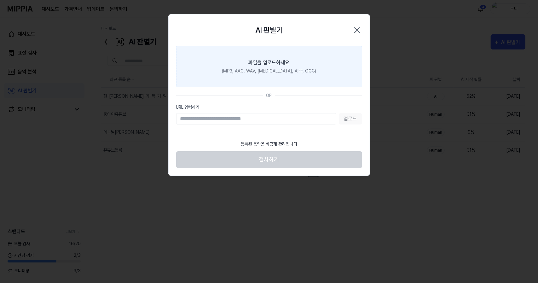
click at [266, 59] on div "파일을 업로드하세요" at bounding box center [269, 63] width 41 height 8
click at [0, 0] on input "파일을 업로드하세요 (MP3, AAC, WAV, [MEDICAL_DATA], AIFF, OGG)" at bounding box center [0, 0] width 0 height 0
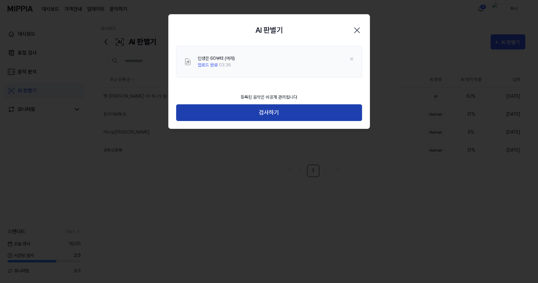
click at [271, 112] on button "검사하기" at bounding box center [269, 112] width 186 height 17
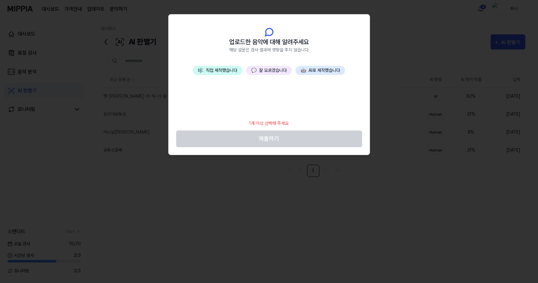
click at [271, 70] on button "💬 잘 모르겠습니다" at bounding box center [269, 70] width 46 height 9
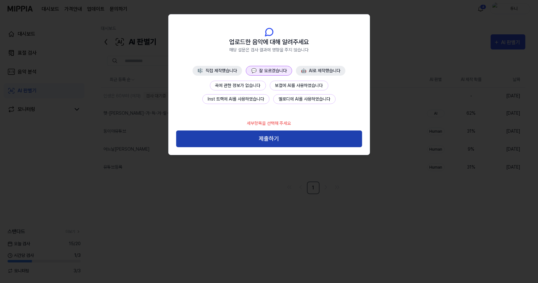
click at [276, 140] on button "제출하기" at bounding box center [269, 138] width 186 height 17
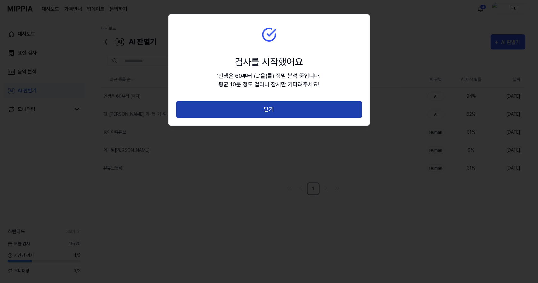
click at [266, 111] on button "닫기" at bounding box center [269, 109] width 186 height 17
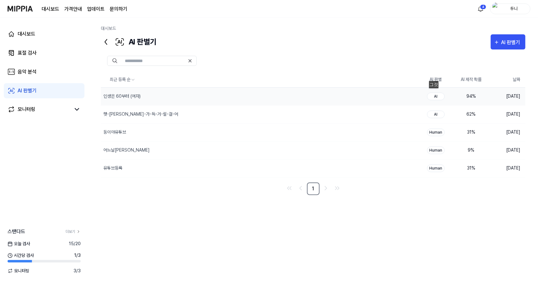
click at [436, 95] on div "AI" at bounding box center [436, 97] width 18 height 8
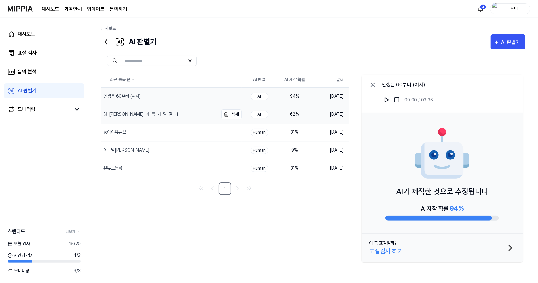
click at [115, 112] on div "햇-[PERSON_NAME]-가-득-거-릴-걸-어" at bounding box center [140, 114] width 75 height 7
click at [508, 247] on icon "button" at bounding box center [510, 248] width 10 height 10
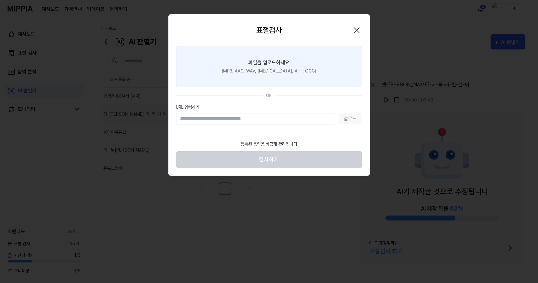
click at [267, 65] on div "파일을 업로드하세요" at bounding box center [269, 63] width 41 height 8
click at [0, 0] on input "파일을 업로드하세요 (MP3, AAC, WAV, [MEDICAL_DATA], AIFF, OGG)" at bounding box center [0, 0] width 0 height 0
click at [354, 28] on icon "button" at bounding box center [357, 30] width 10 height 10
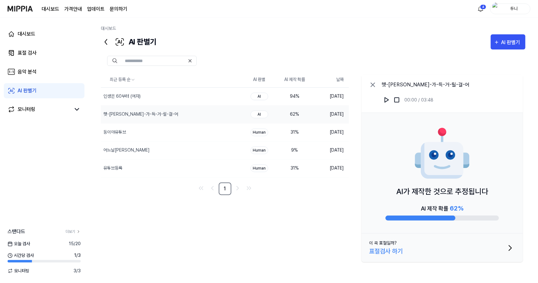
click at [511, 246] on icon "button" at bounding box center [510, 248] width 10 height 10
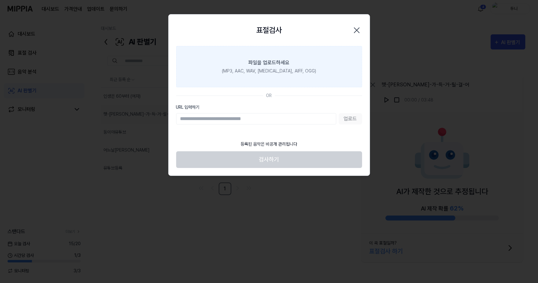
click at [277, 60] on div "파일을 업로드하세요" at bounding box center [269, 63] width 41 height 8
click at [0, 0] on input "파일을 업로드하세요 (MP3, AAC, WAV, [MEDICAL_DATA], AIFF, OGG)" at bounding box center [0, 0] width 0 height 0
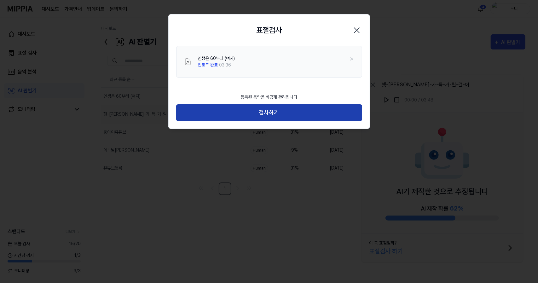
click at [270, 112] on button "검사하기" at bounding box center [269, 112] width 186 height 17
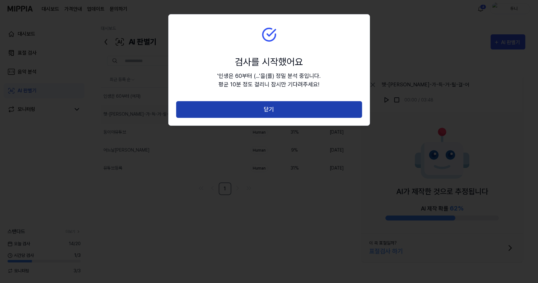
click at [264, 106] on button "닫기" at bounding box center [269, 109] width 186 height 17
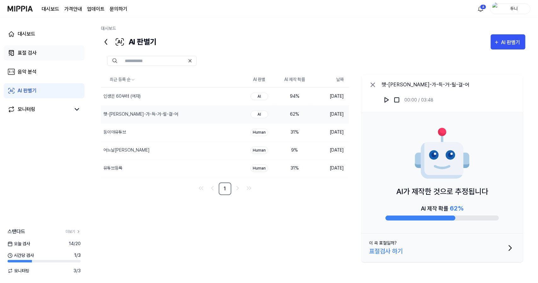
click at [33, 52] on div "표절 검사" at bounding box center [27, 53] width 19 height 8
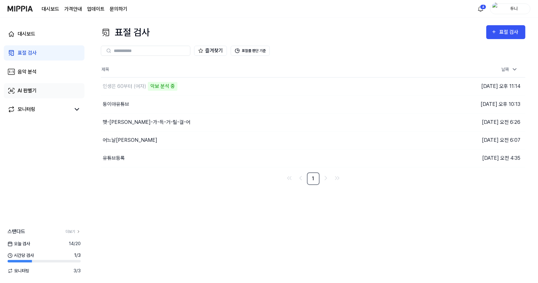
click at [32, 90] on div "AI 판별기" at bounding box center [27, 91] width 19 height 8
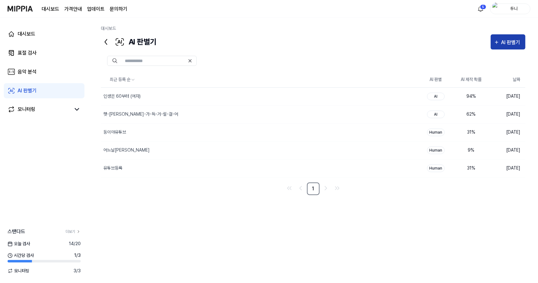
click at [506, 42] on div "AI 판별기" at bounding box center [511, 42] width 21 height 8
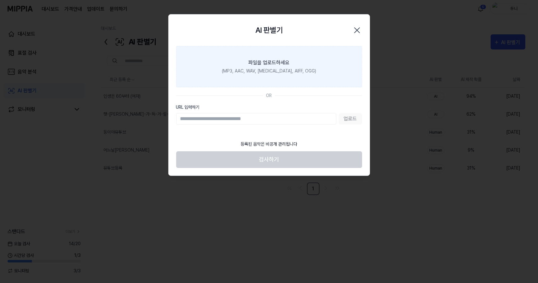
click at [284, 63] on div "파일을 업로드하세요" at bounding box center [269, 63] width 41 height 8
click at [0, 0] on input "파일을 업로드하세요 (MP3, AAC, WAV, [MEDICAL_DATA], AIFF, OGG)" at bounding box center [0, 0] width 0 height 0
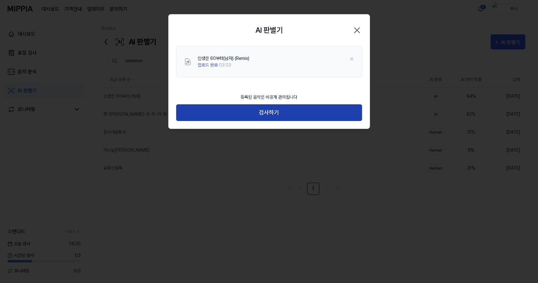
click at [267, 113] on button "검사하기" at bounding box center [269, 112] width 186 height 17
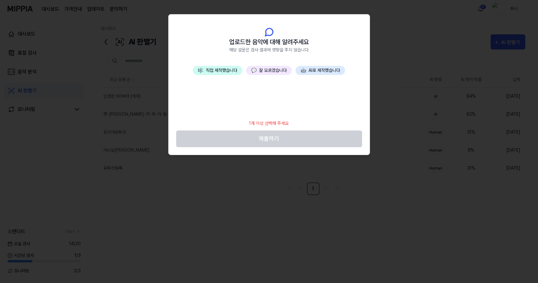
click at [272, 70] on button "💬 잘 모르겠습니다" at bounding box center [269, 70] width 46 height 9
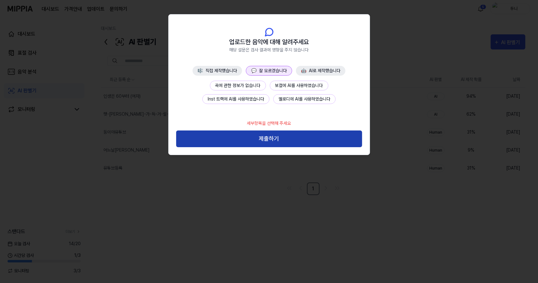
click at [285, 136] on button "제출하기" at bounding box center [269, 138] width 186 height 17
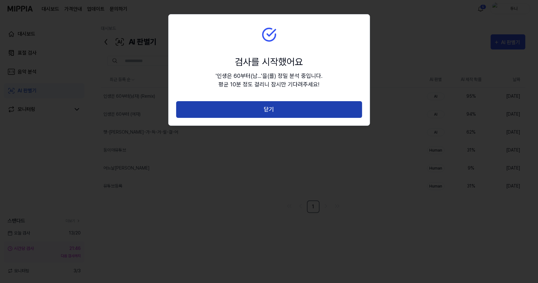
click at [284, 110] on button "닫기" at bounding box center [269, 109] width 186 height 17
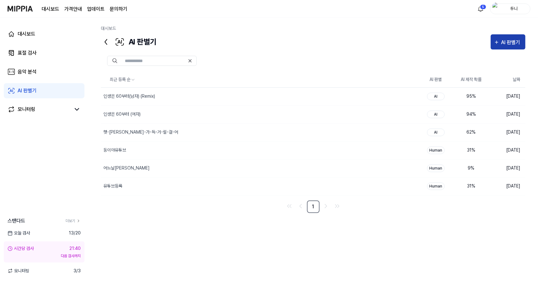
click at [507, 39] on div "AI 판별기" at bounding box center [511, 42] width 21 height 8
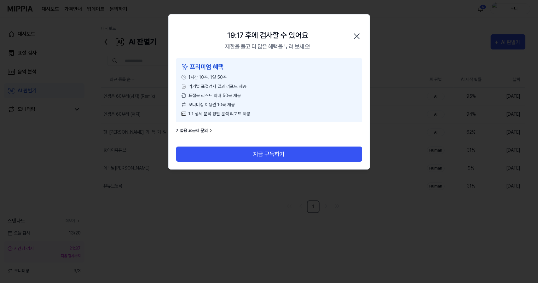
click at [356, 36] on icon "button" at bounding box center [357, 36] width 10 height 10
